Goal: Transaction & Acquisition: Purchase product/service

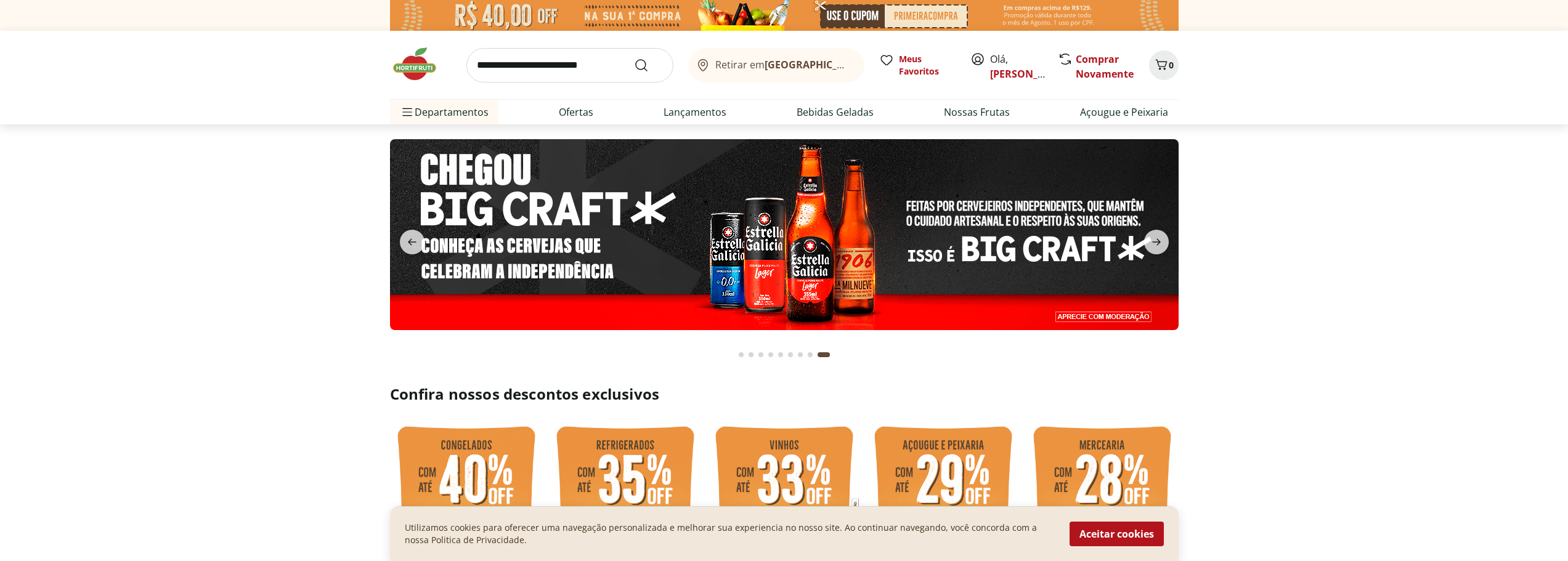
click at [994, 63] on span "Olá, Antonio" at bounding box center [1017, 66] width 55 height 29
click at [982, 59] on icon at bounding box center [978, 59] width 11 height 11
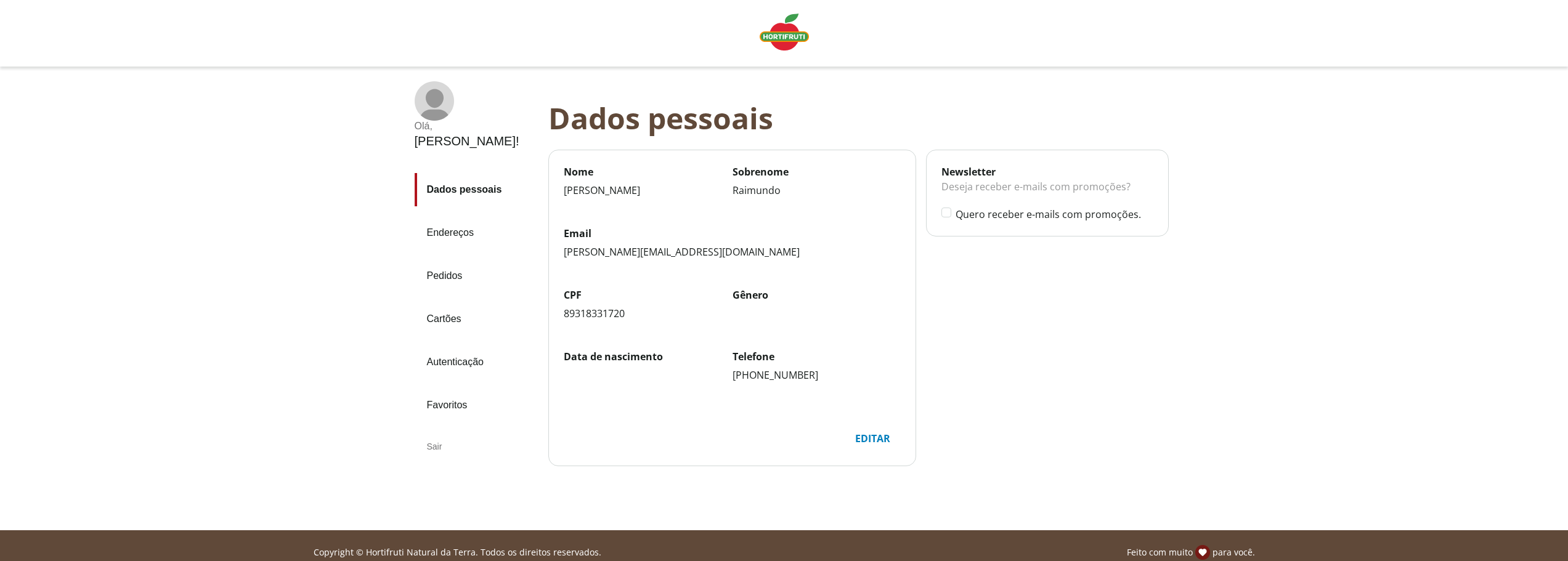
click at [468, 216] on link "Endereços" at bounding box center [476, 232] width 124 height 33
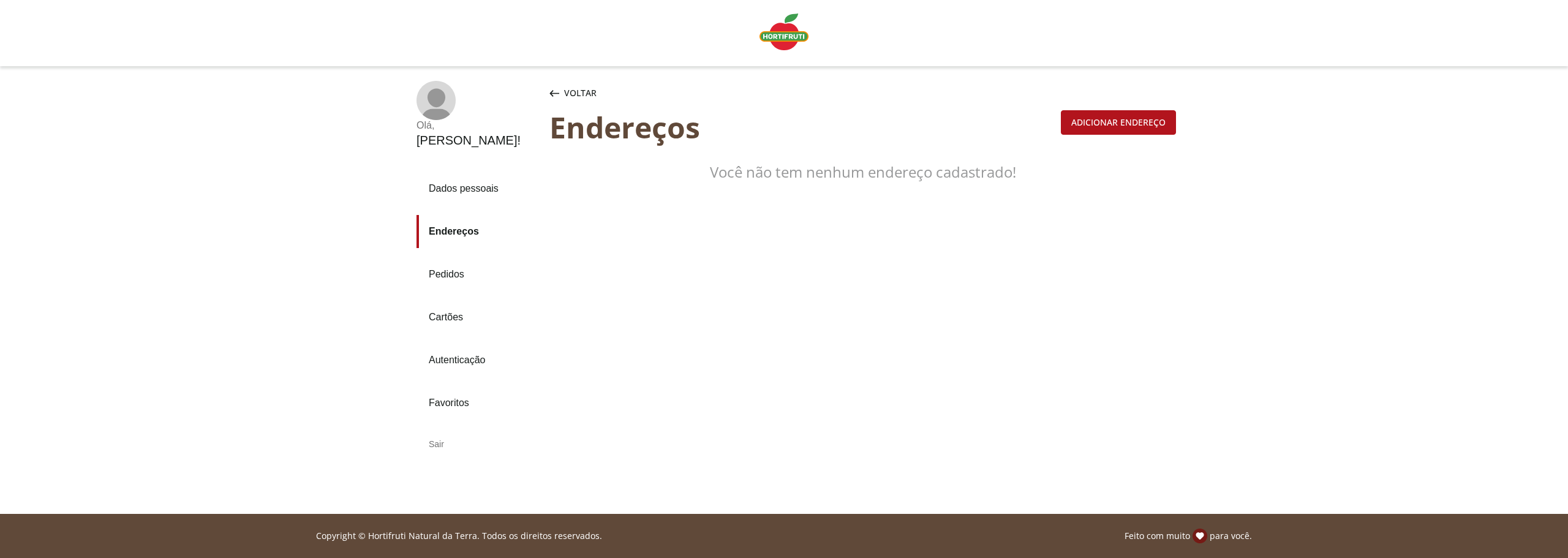
click at [457, 258] on link "Pedidos" at bounding box center [478, 274] width 123 height 33
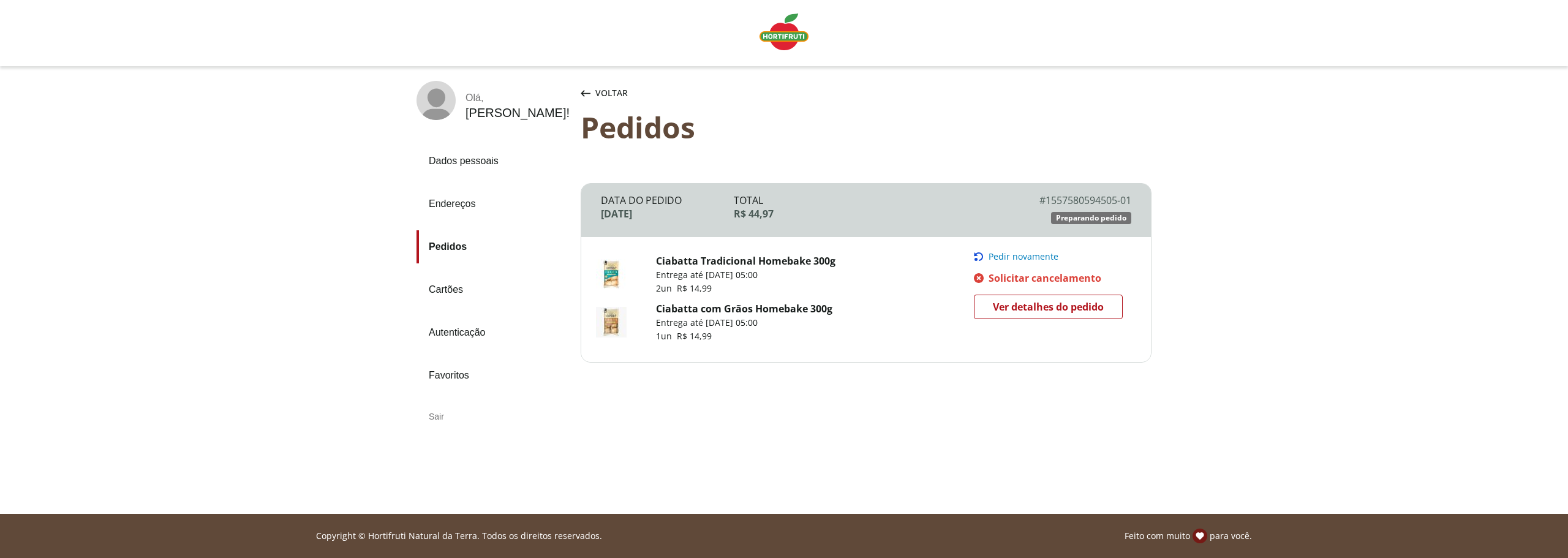
click at [1025, 254] on span "Pedir novamente" at bounding box center [1023, 256] width 70 height 10
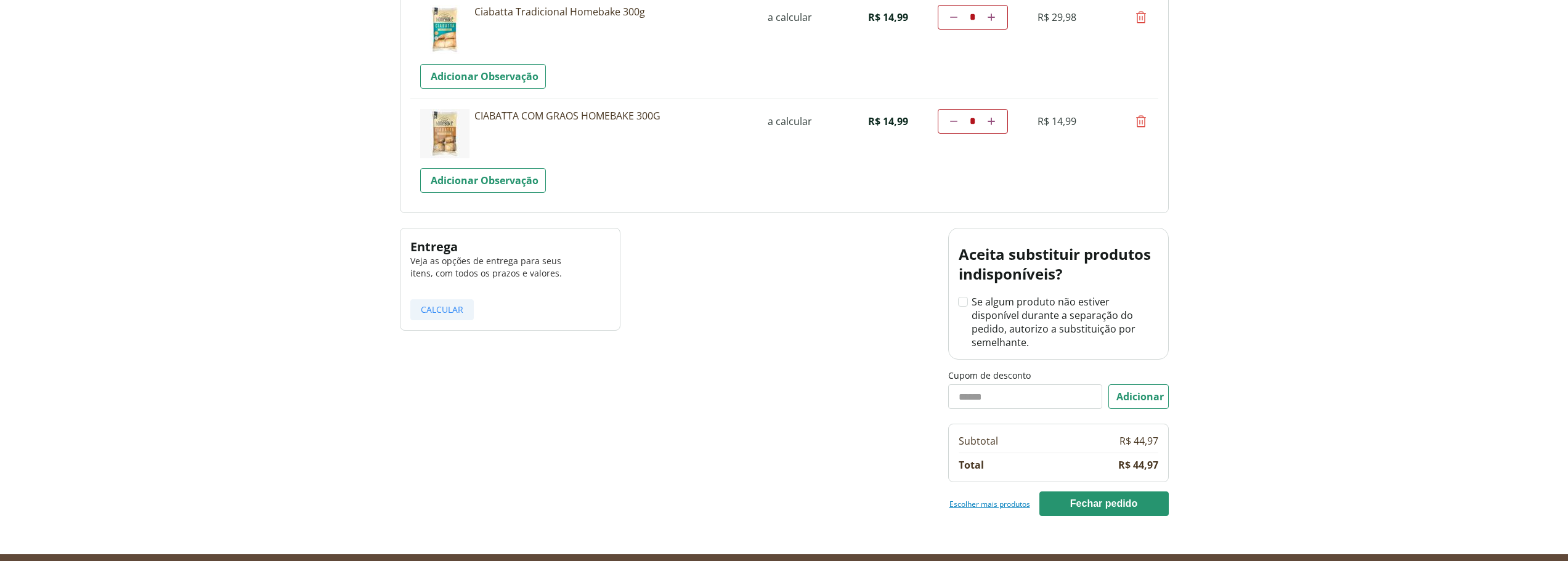
scroll to position [185, 0]
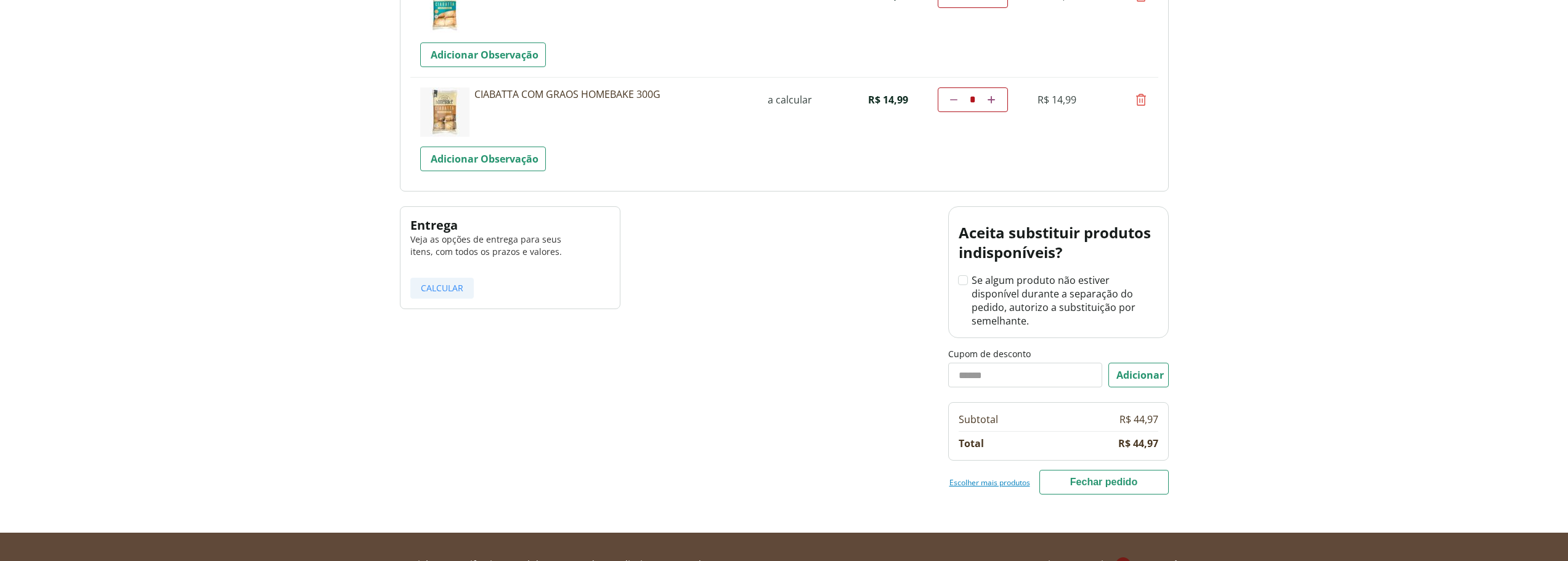
click at [1083, 470] on button "Fechar pedido" at bounding box center [1104, 482] width 130 height 25
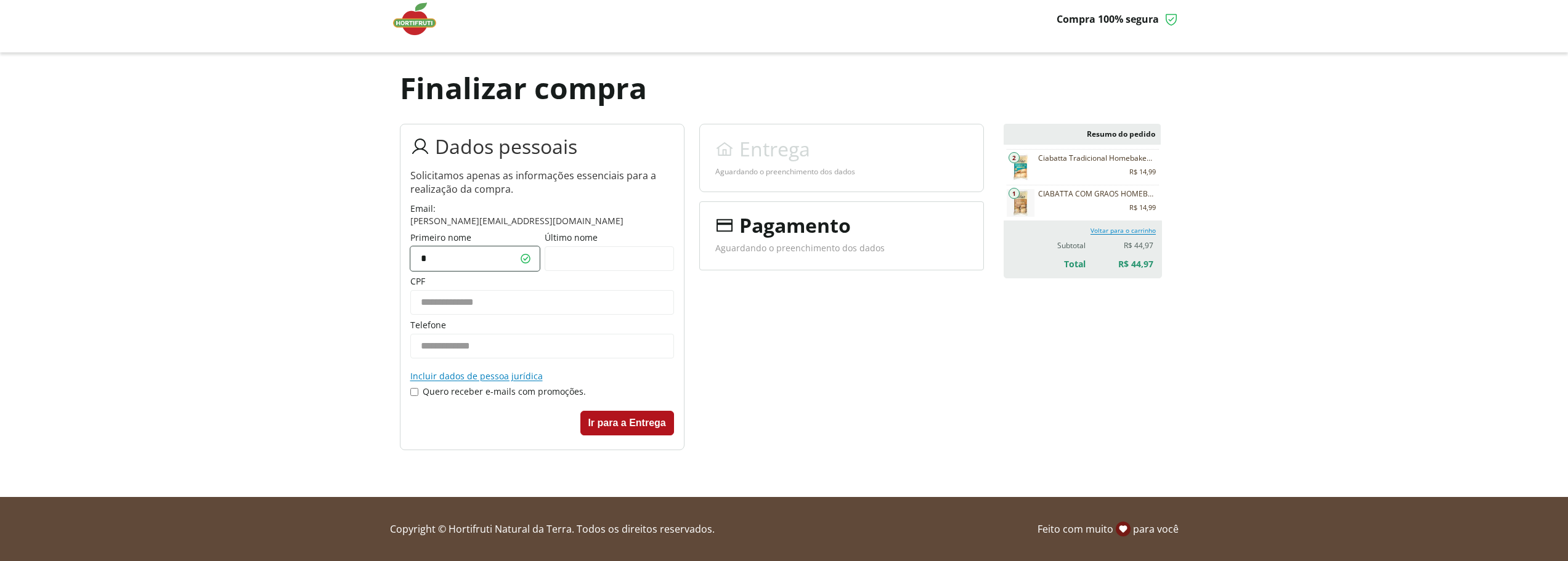
type input "*******"
click at [610, 262] on input "Último nome" at bounding box center [609, 259] width 130 height 25
click at [610, 261] on input "Último nome" at bounding box center [609, 259] width 130 height 25
click at [586, 251] on input "Último nome" at bounding box center [609, 259] width 130 height 25
type input "********"
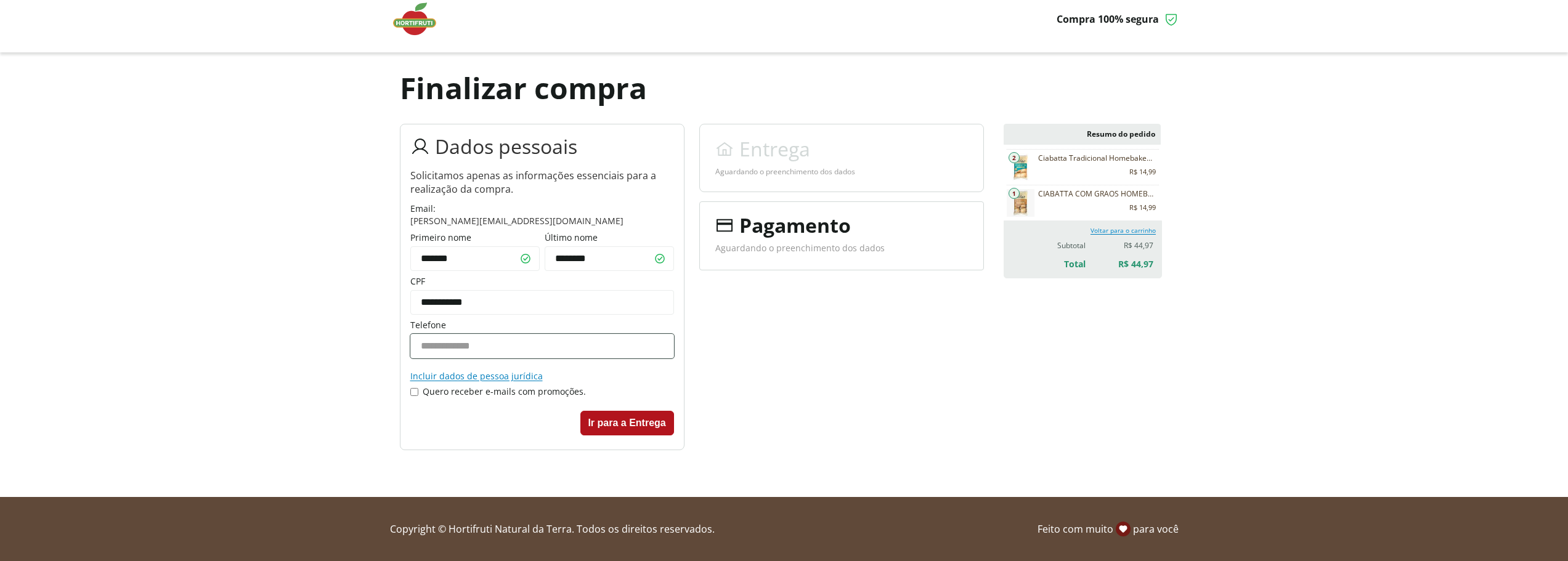
type input "**********"
click at [621, 422] on button "Ir para a Entrega" at bounding box center [627, 423] width 94 height 25
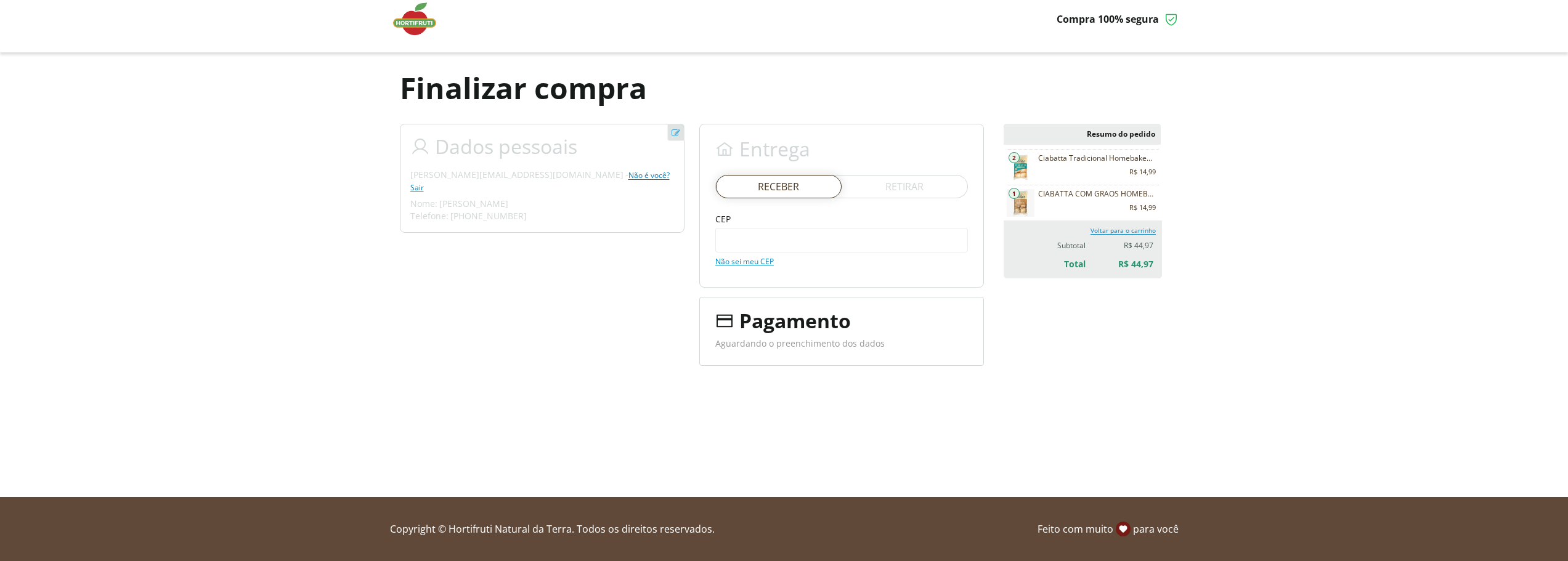
click at [777, 181] on div at bounding box center [779, 187] width 126 height 23
click at [785, 238] on input "CEP" at bounding box center [841, 240] width 253 height 25
click at [886, 189] on span "Retirar" at bounding box center [905, 186] width 38 height 13
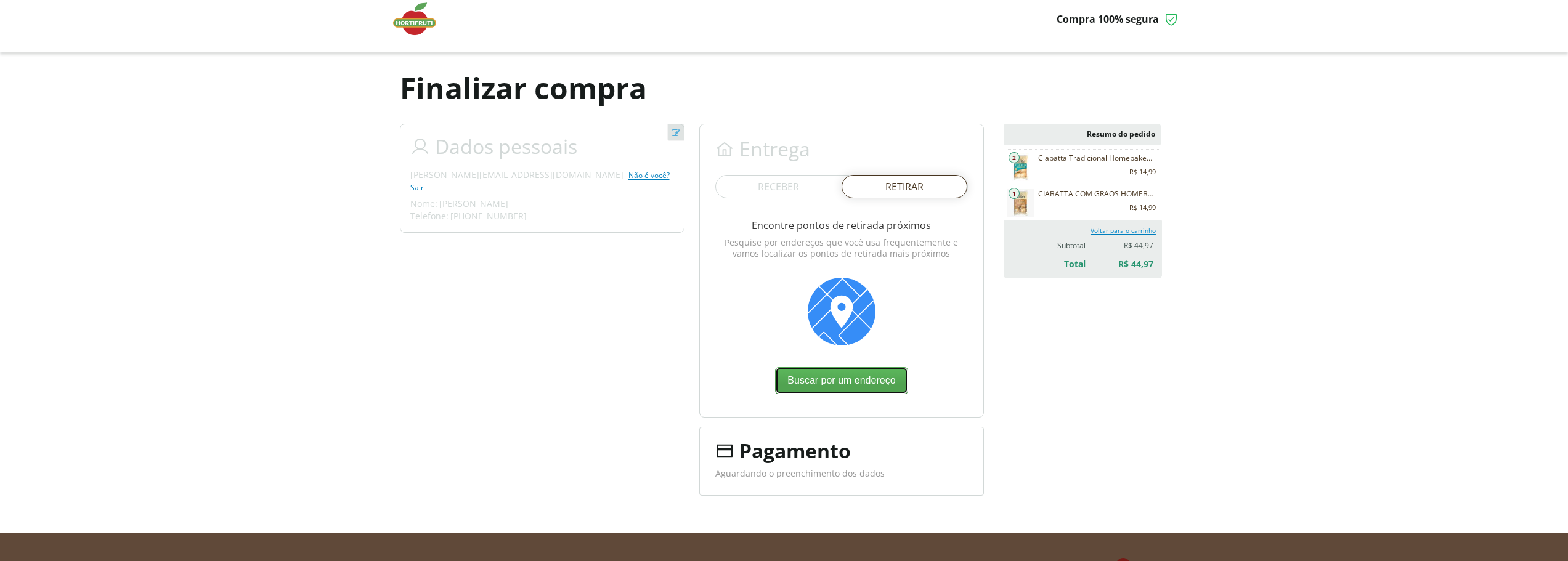
click at [863, 381] on button "Buscar por um endereço" at bounding box center [841, 381] width 132 height 27
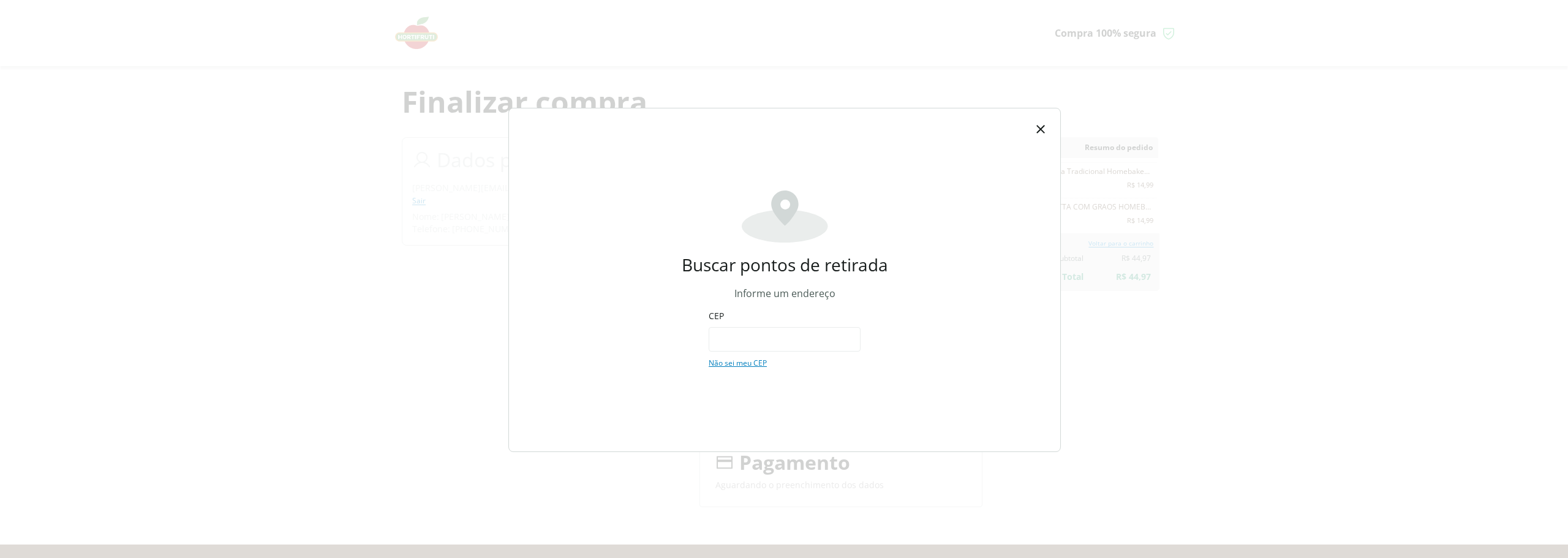
click at [783, 332] on input "CEP" at bounding box center [784, 339] width 152 height 25
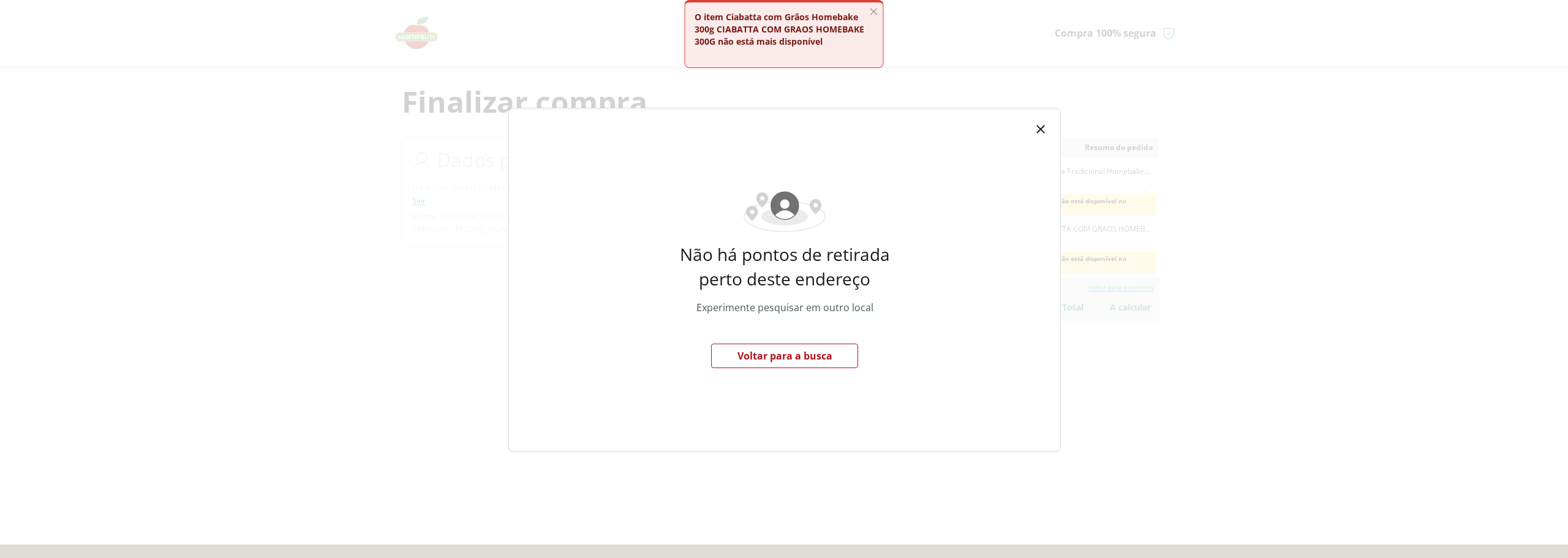
click at [822, 358] on button "Voltar para a busca" at bounding box center [784, 356] width 147 height 25
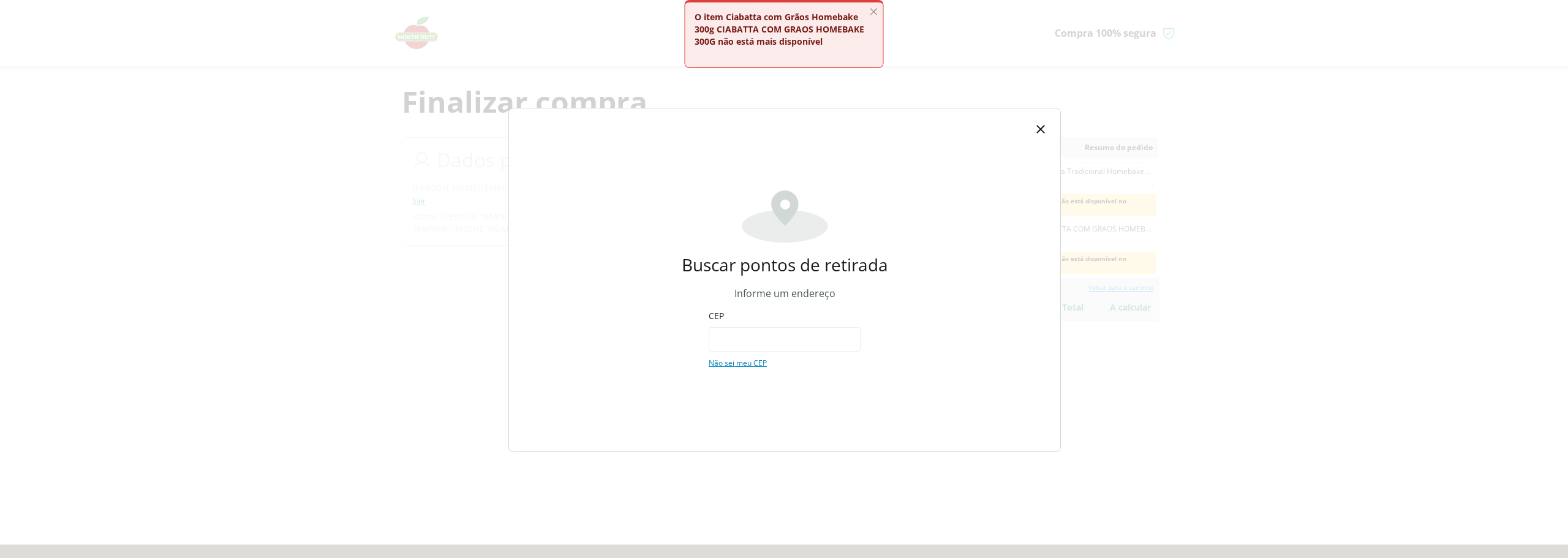
click at [784, 342] on input "CEP" at bounding box center [784, 339] width 152 height 25
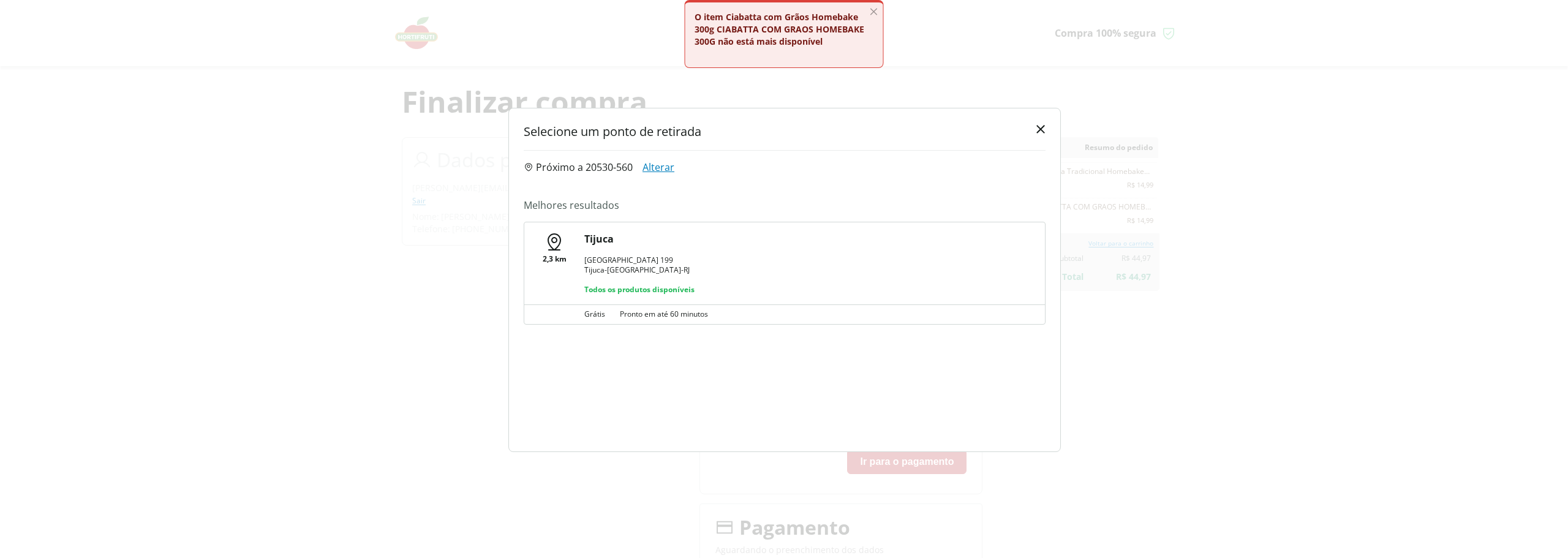
click at [630, 256] on span "Rua Conde de Bonfim" at bounding box center [621, 260] width 74 height 11
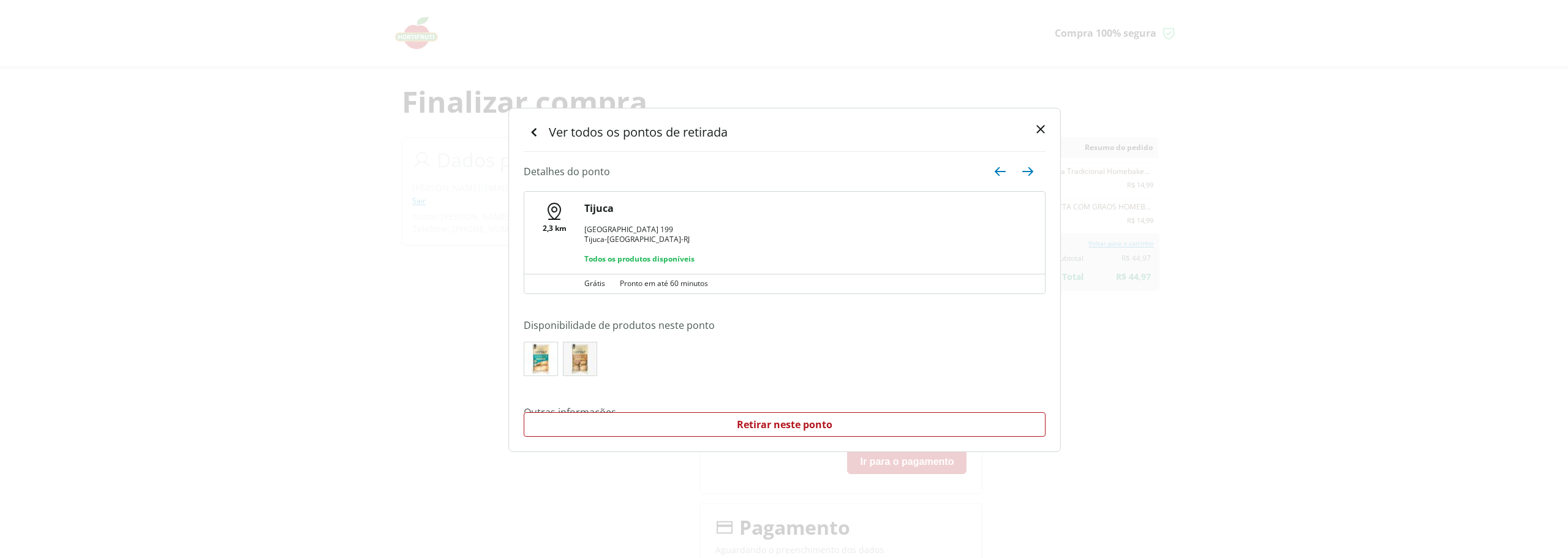
click at [783, 425] on button "Retirar neste ponto" at bounding box center [784, 425] width 521 height 25
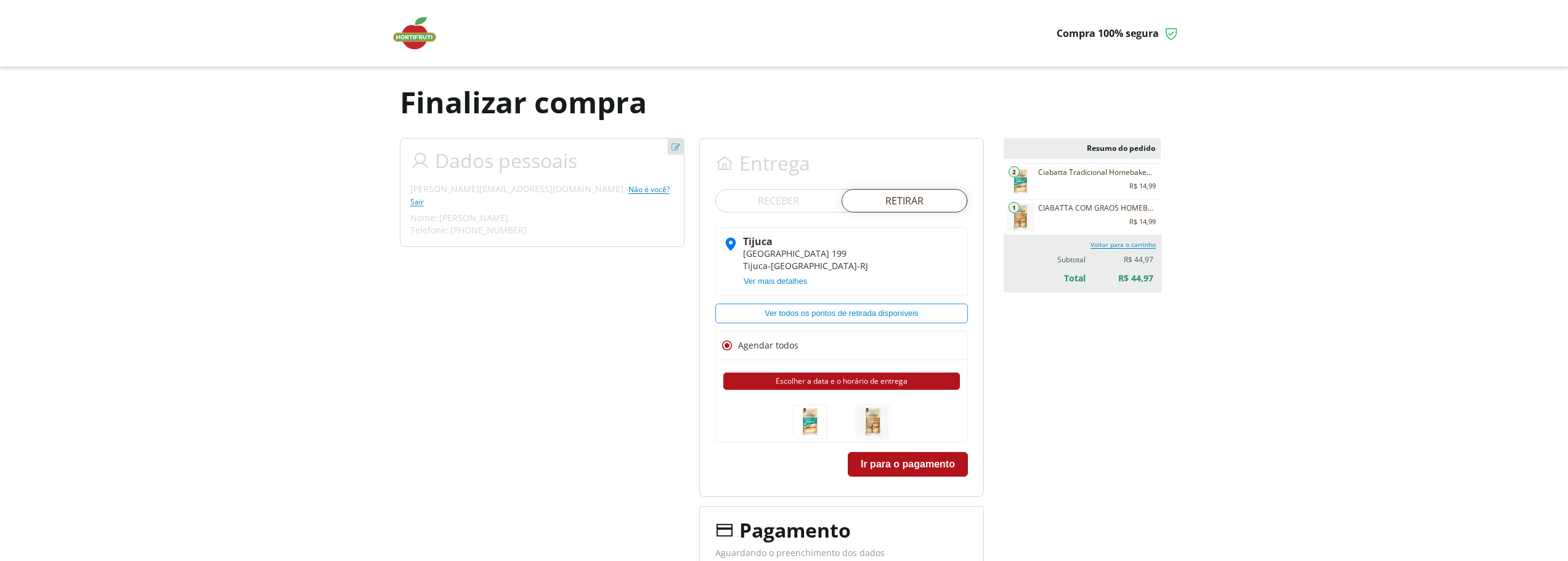
click at [860, 378] on \(15\) "Escolher a data e o horário de entrega" at bounding box center [841, 381] width 237 height 17
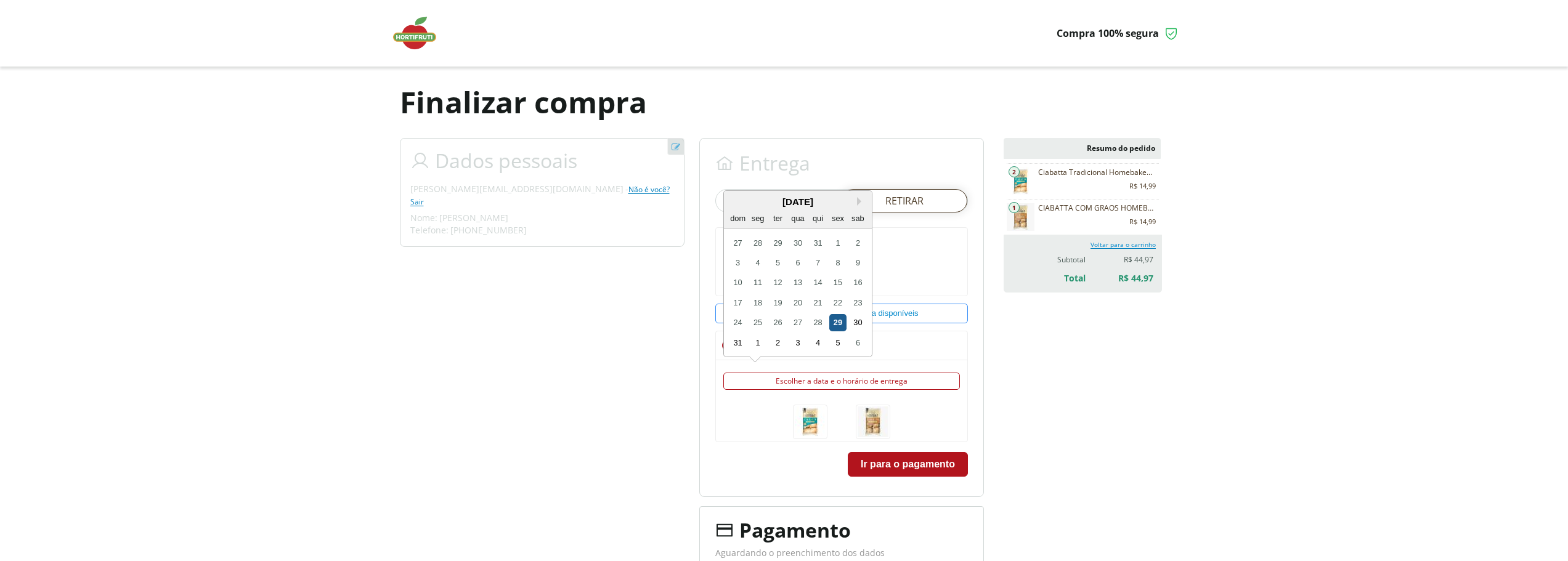
click at [839, 322] on div "29" at bounding box center [838, 322] width 17 height 17
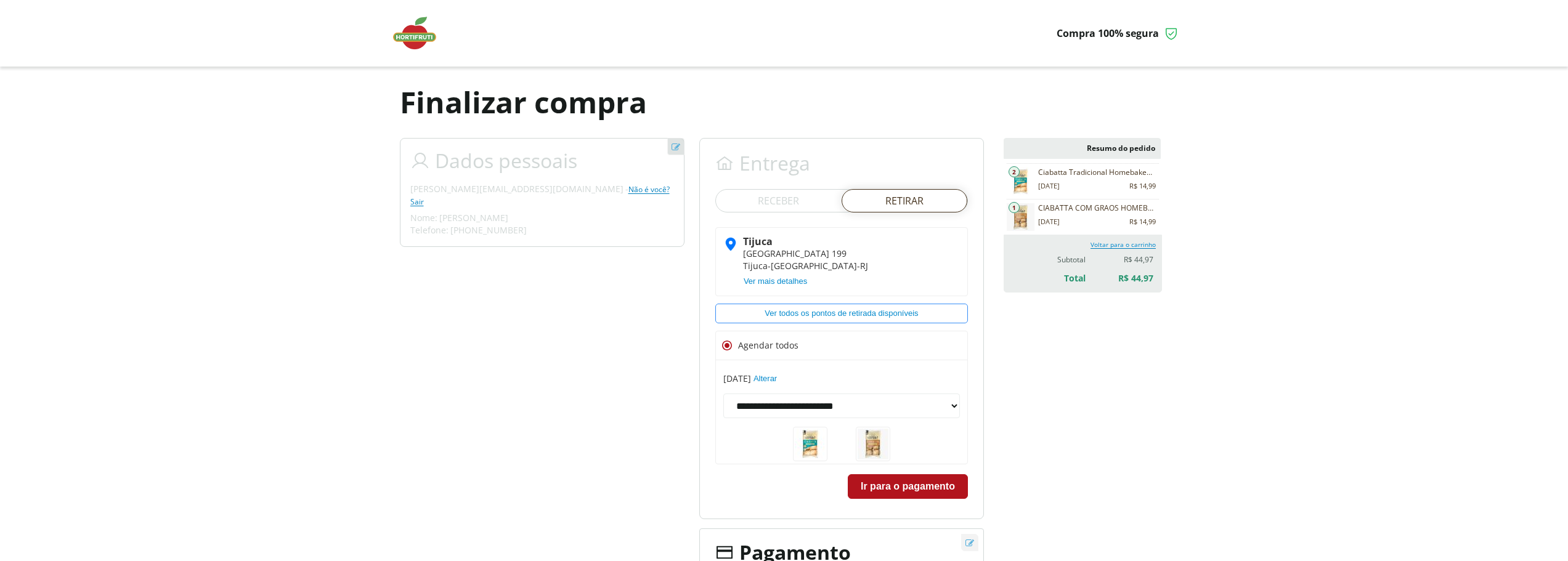
click at [904, 490] on button "Ir para o pagamento" at bounding box center [907, 487] width 120 height 25
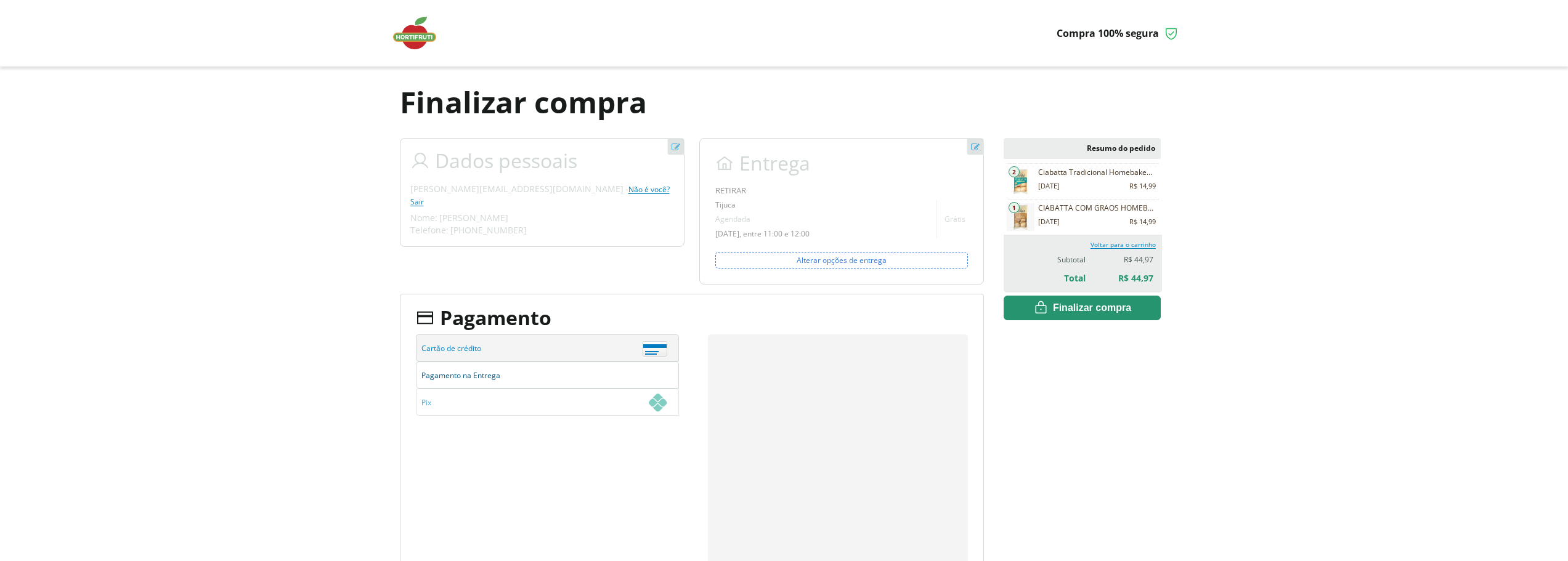
click at [465, 378] on span "Pagamento na Entrega" at bounding box center [544, 375] width 246 height 27
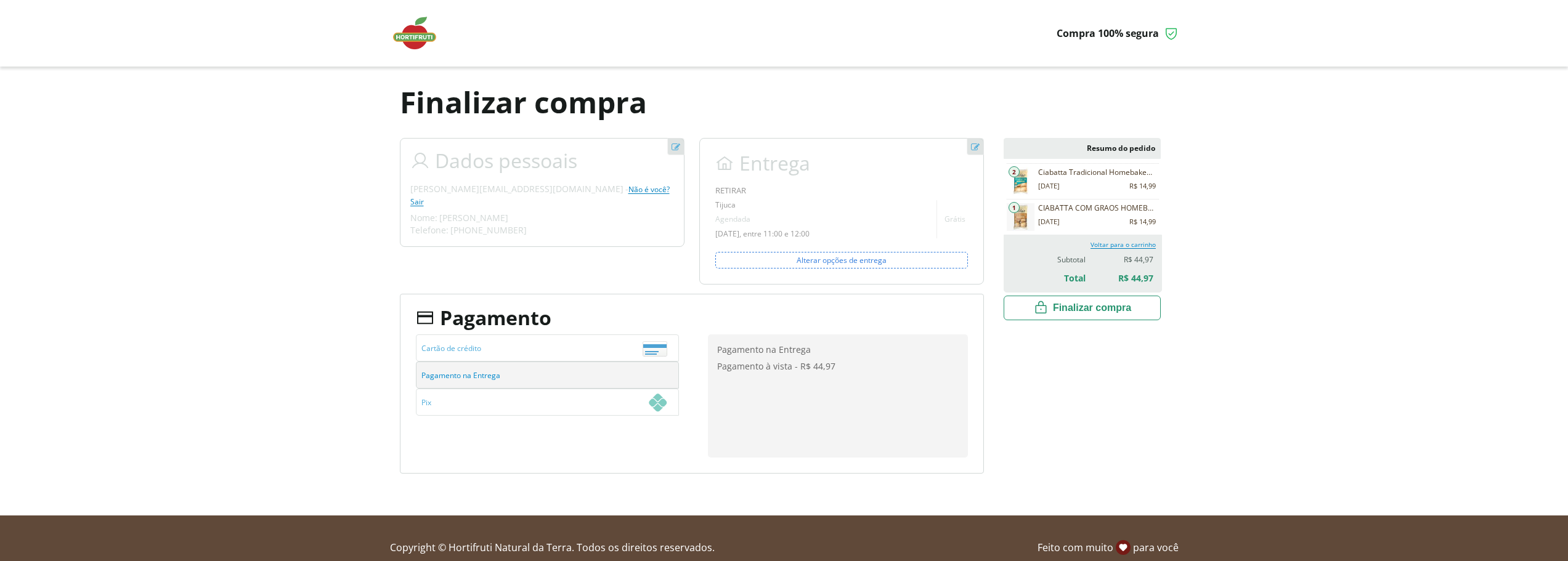
click at [0, 0] on span "Finalizar compra" at bounding box center [0, 0] width 0 height 0
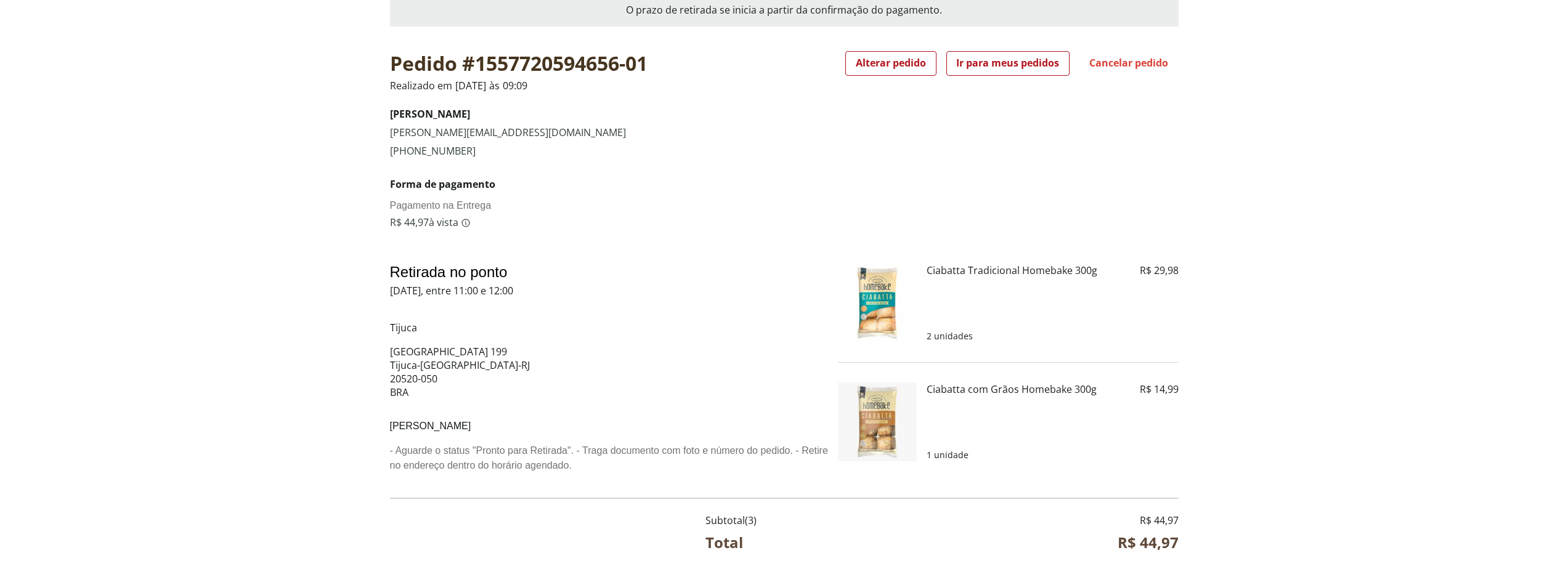
scroll to position [308, 0]
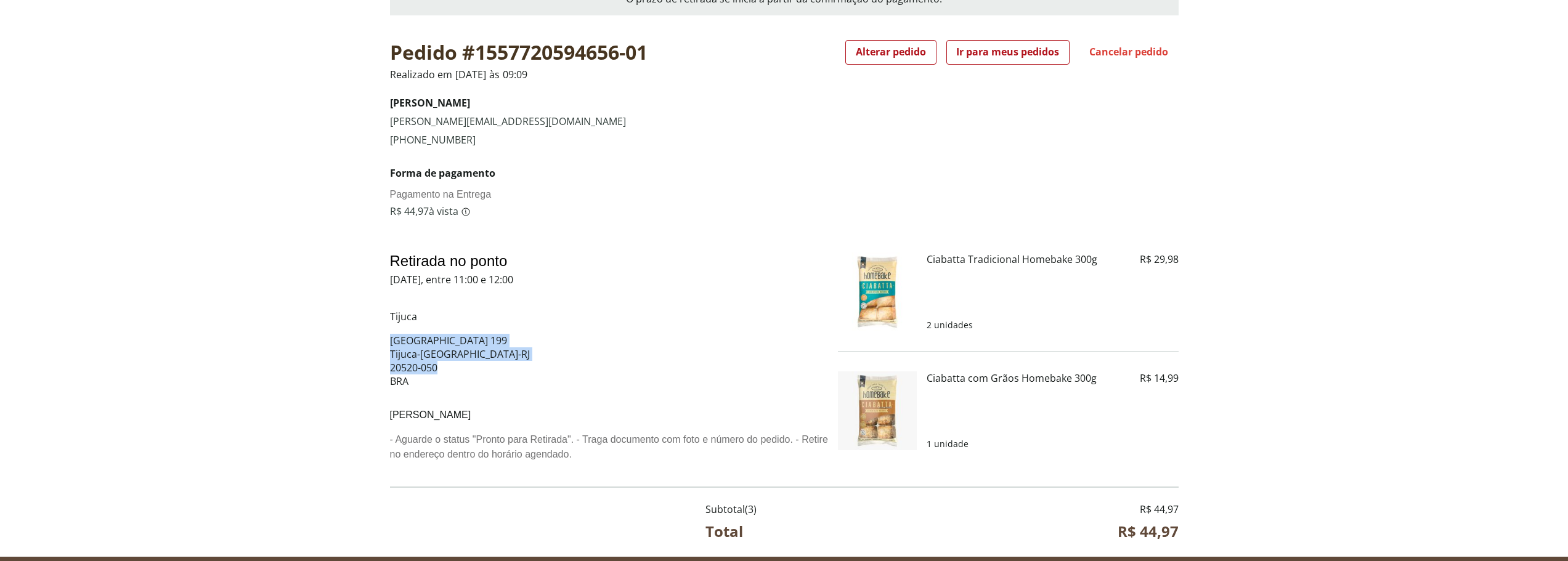
drag, startPoint x: 388, startPoint y: 335, endPoint x: 509, endPoint y: 365, distance: 124.7
click at [509, 365] on div "Pedido #1557720594656-01 Realizado em 29/08/2025 às 09:09 Vendido e entregue po…" at bounding box center [784, 291] width 1568 height 502
click at [1020, 59] on div "Ir para meus pedidos" at bounding box center [1007, 52] width 122 height 23
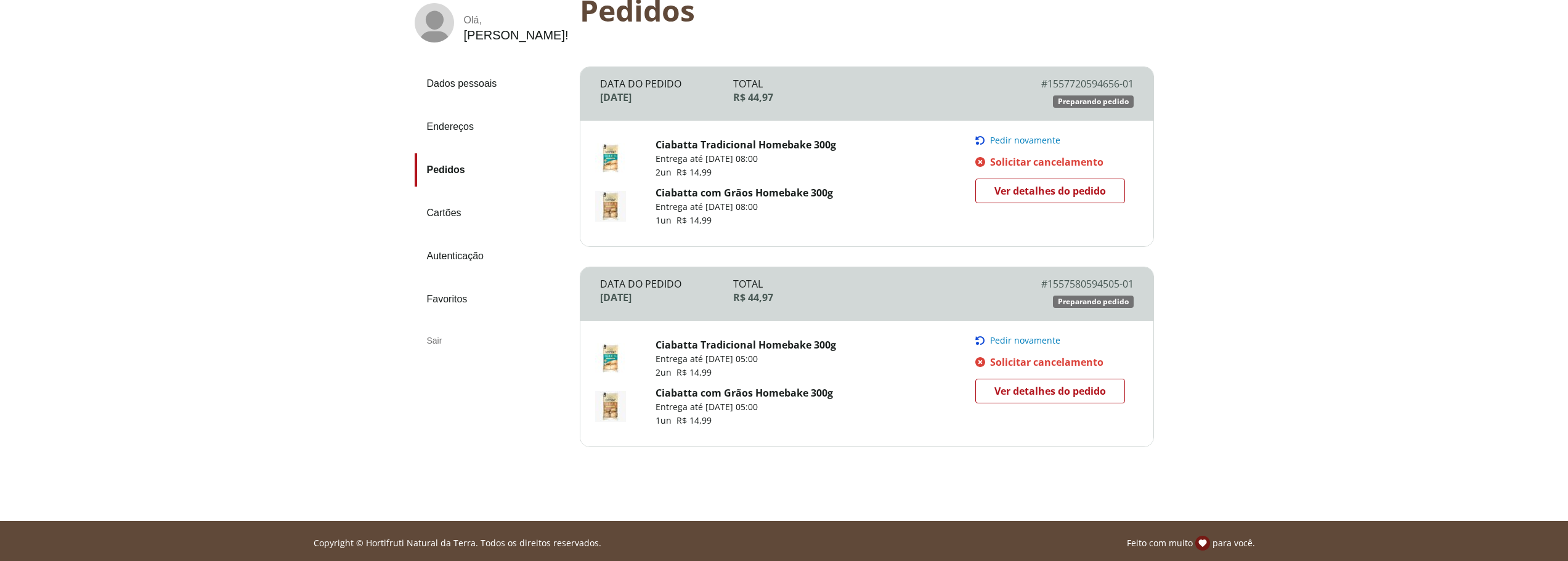
scroll to position [121, 0]
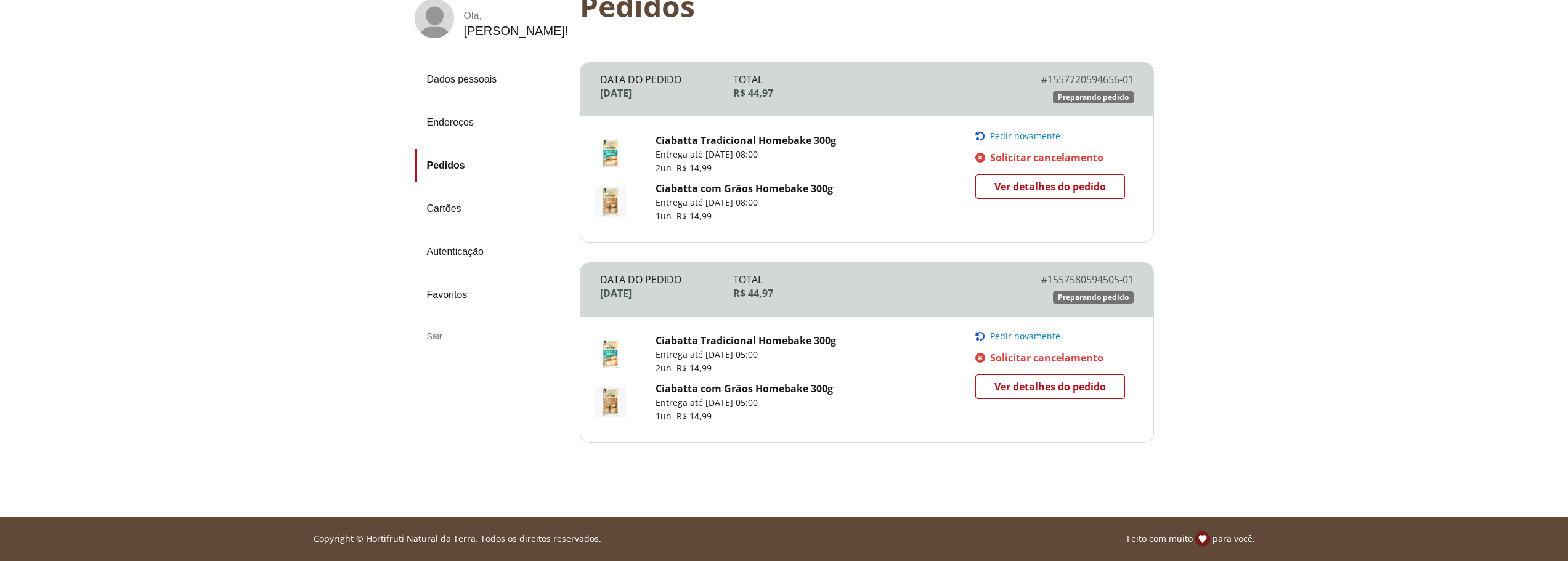
click at [1075, 183] on span "Ver detalhes do pedido" at bounding box center [1050, 187] width 112 height 19
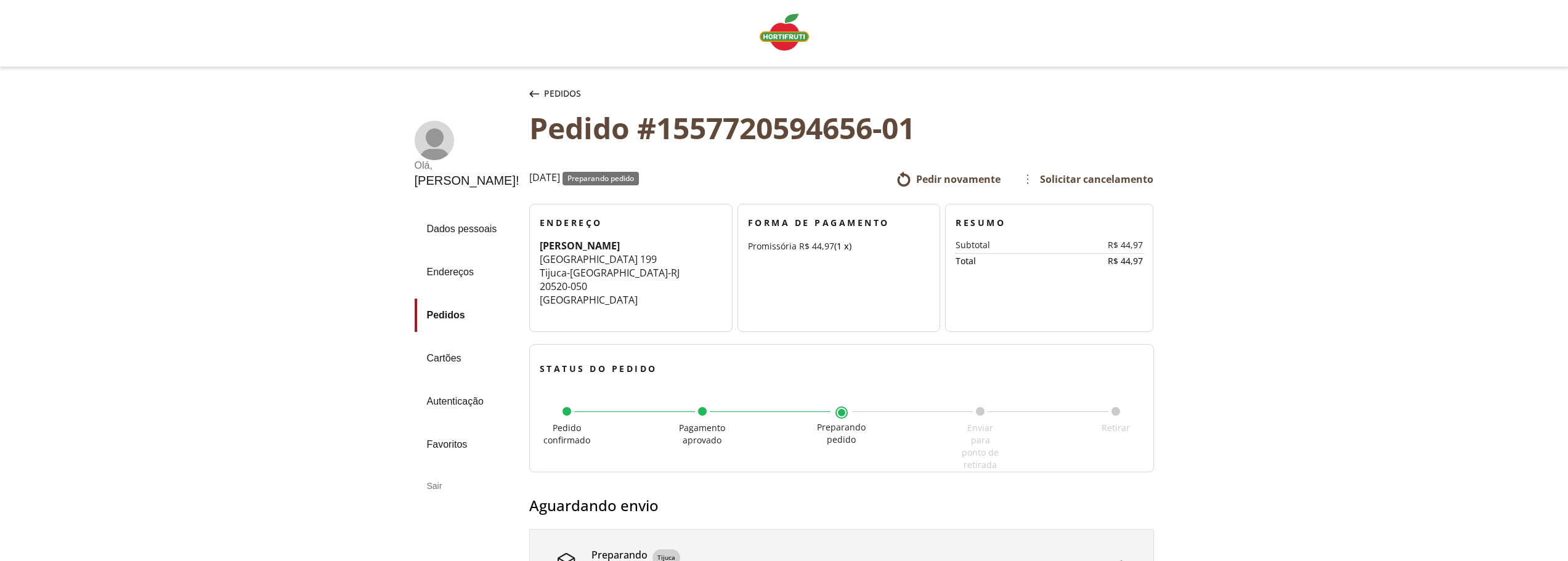
click at [529, 92] on icon "button" at bounding box center [534, 94] width 10 height 7
